Goal: Check status

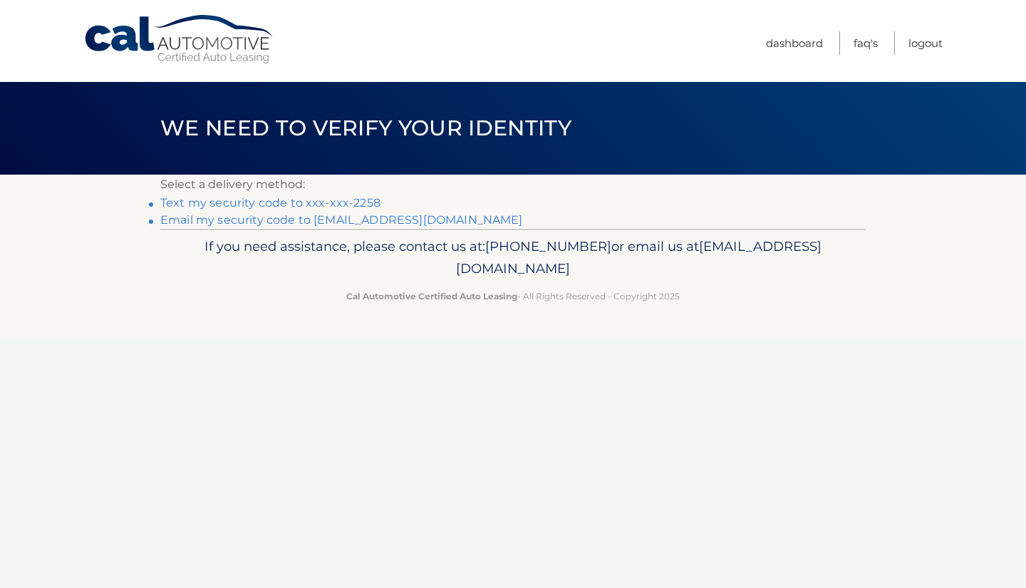
click at [350, 200] on link "Text my security code to xxx-xxx-2258" at bounding box center [270, 203] width 220 height 14
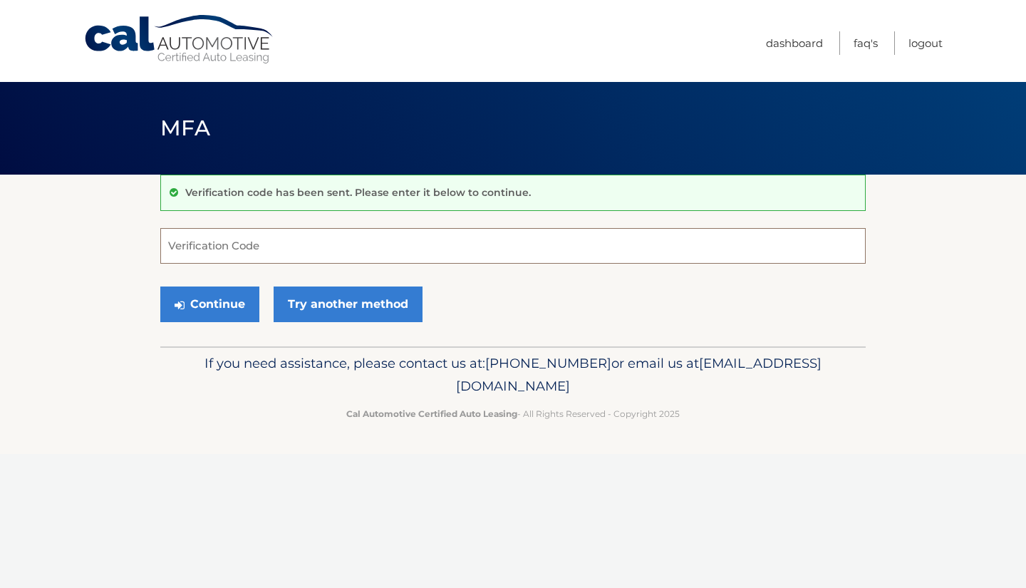
click at [269, 239] on input "Verification Code" at bounding box center [512, 246] width 705 height 36
type input "356800"
click at [160, 286] on button "Continue" at bounding box center [209, 304] width 99 height 36
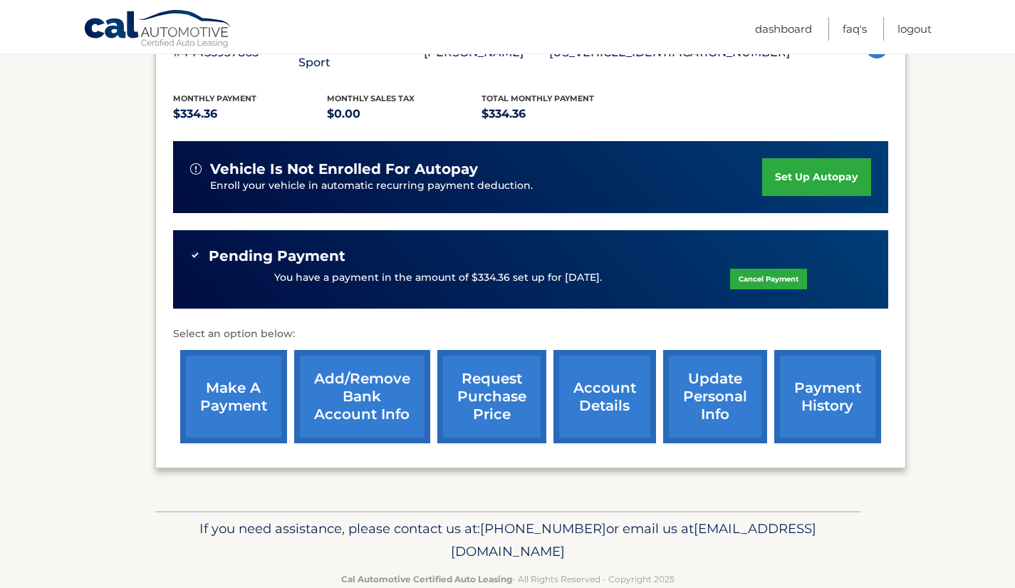
scroll to position [292, 0]
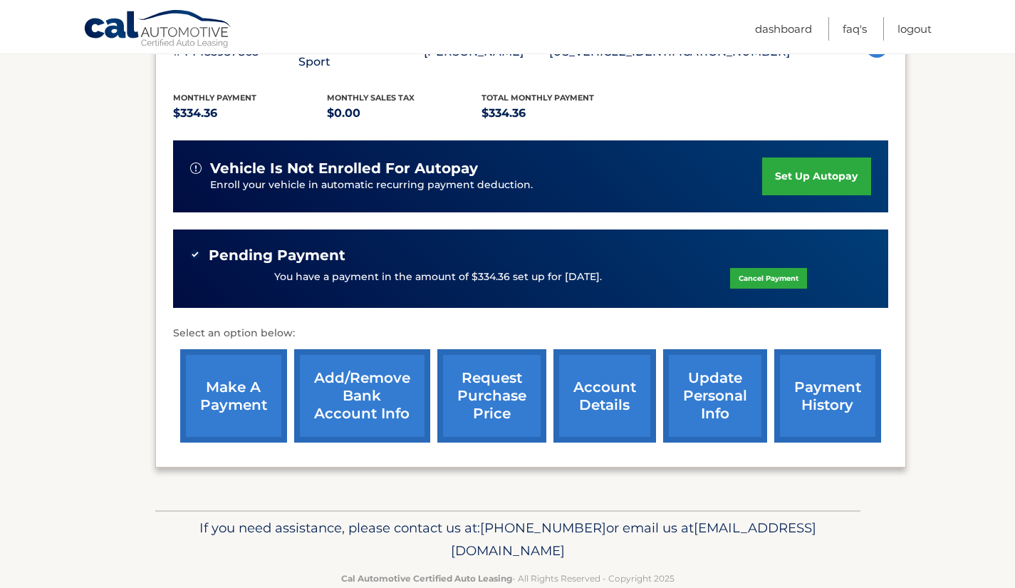
click at [821, 372] on link "payment history" at bounding box center [827, 395] width 107 height 93
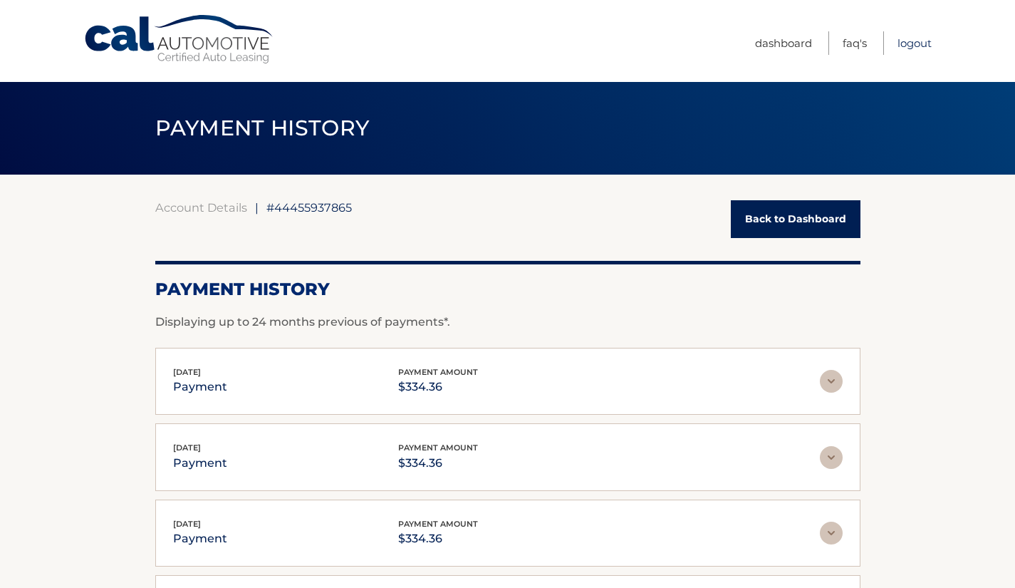
click at [911, 43] on link "Logout" at bounding box center [915, 43] width 34 height 24
